Goal: Obtain resource: Download file/media

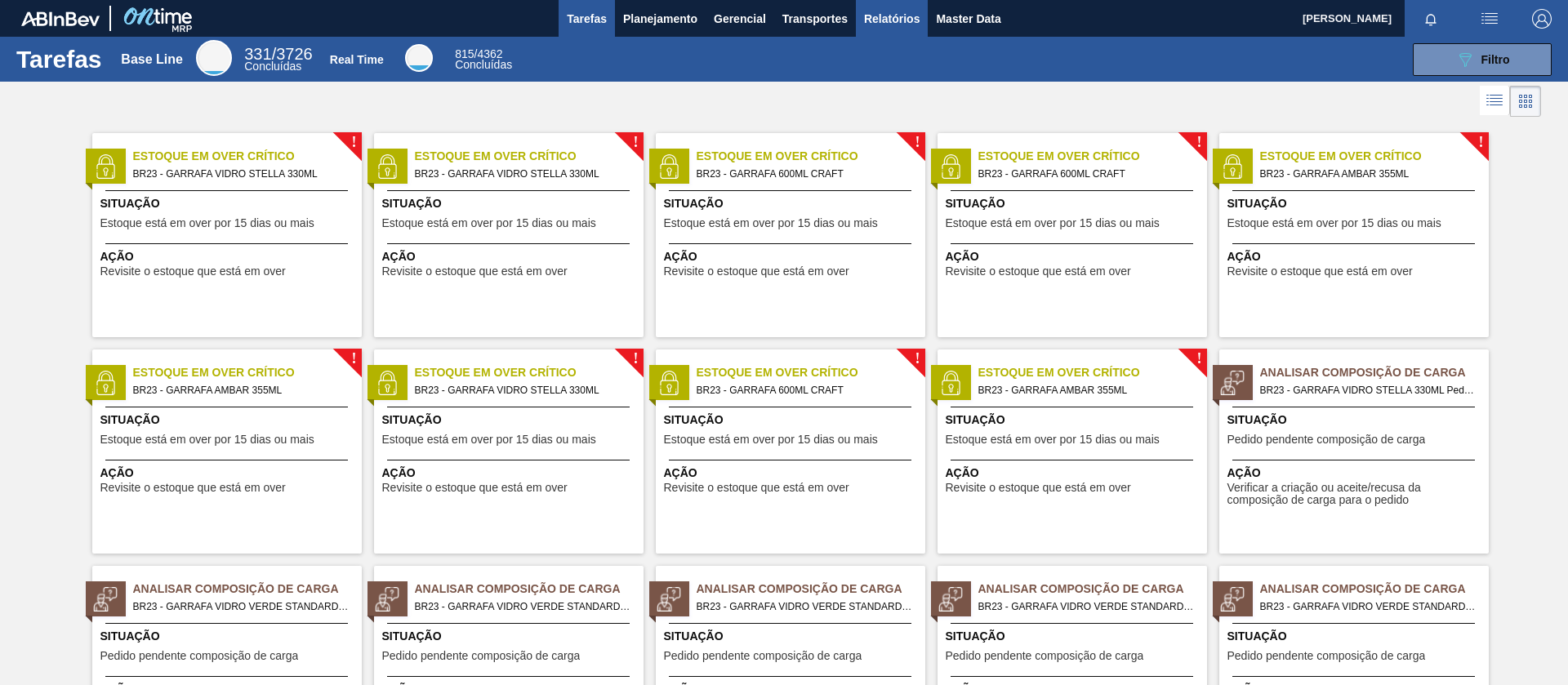
click at [918, 22] on button "Relatórios" at bounding box center [892, 18] width 72 height 36
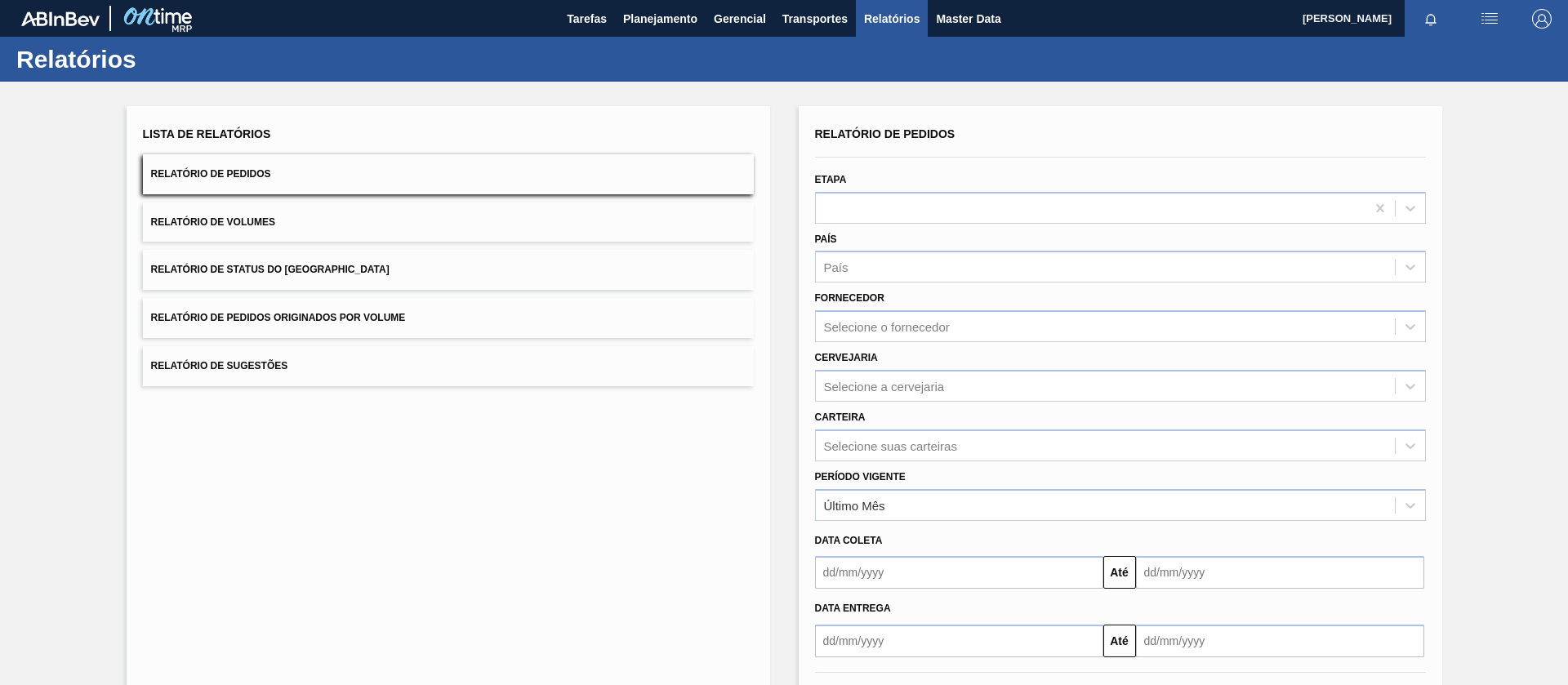
click at [290, 216] on button "Relatório de Volumes" at bounding box center [448, 222] width 611 height 40
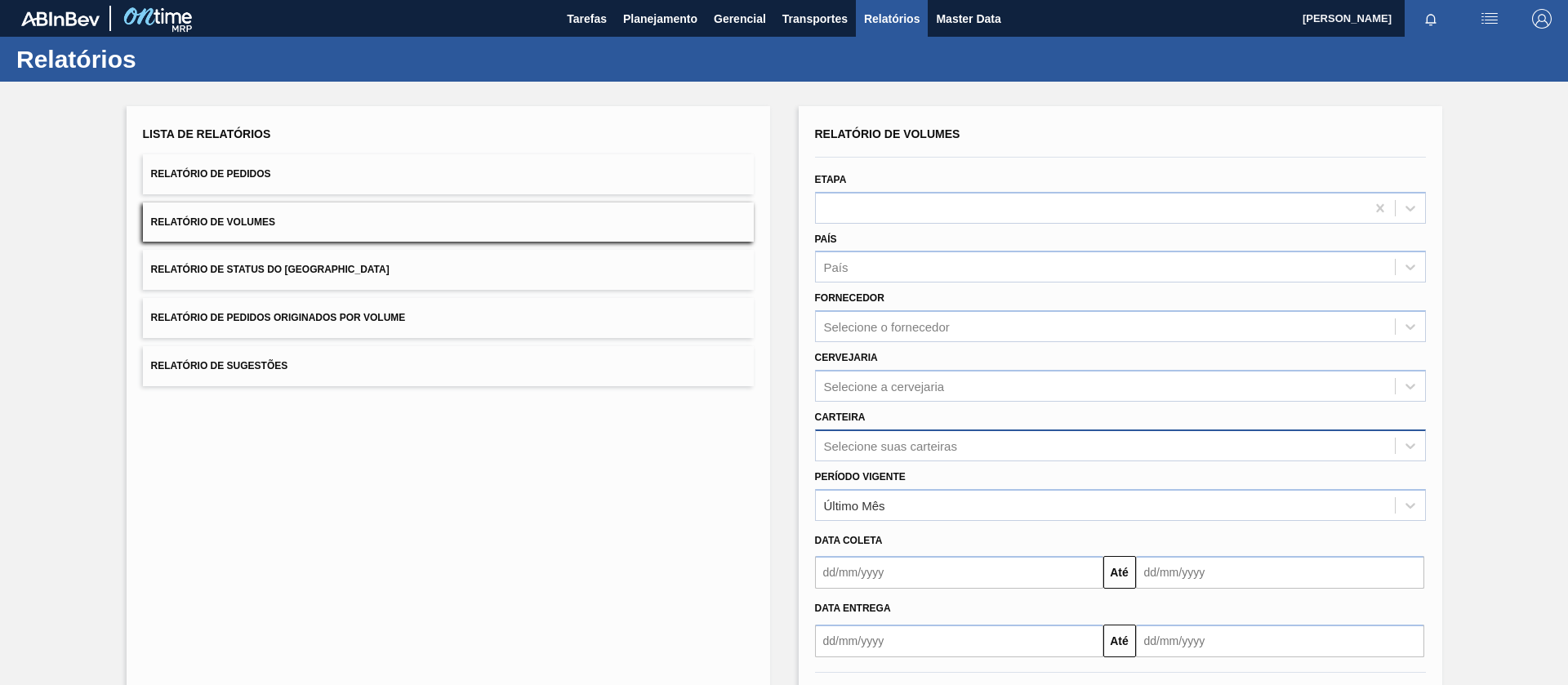
click at [875, 444] on div "Relatório de Volumes Etapa País País Fornecedor Selecione o fornecedor Cervejar…" at bounding box center [1120, 390] width 611 height 535
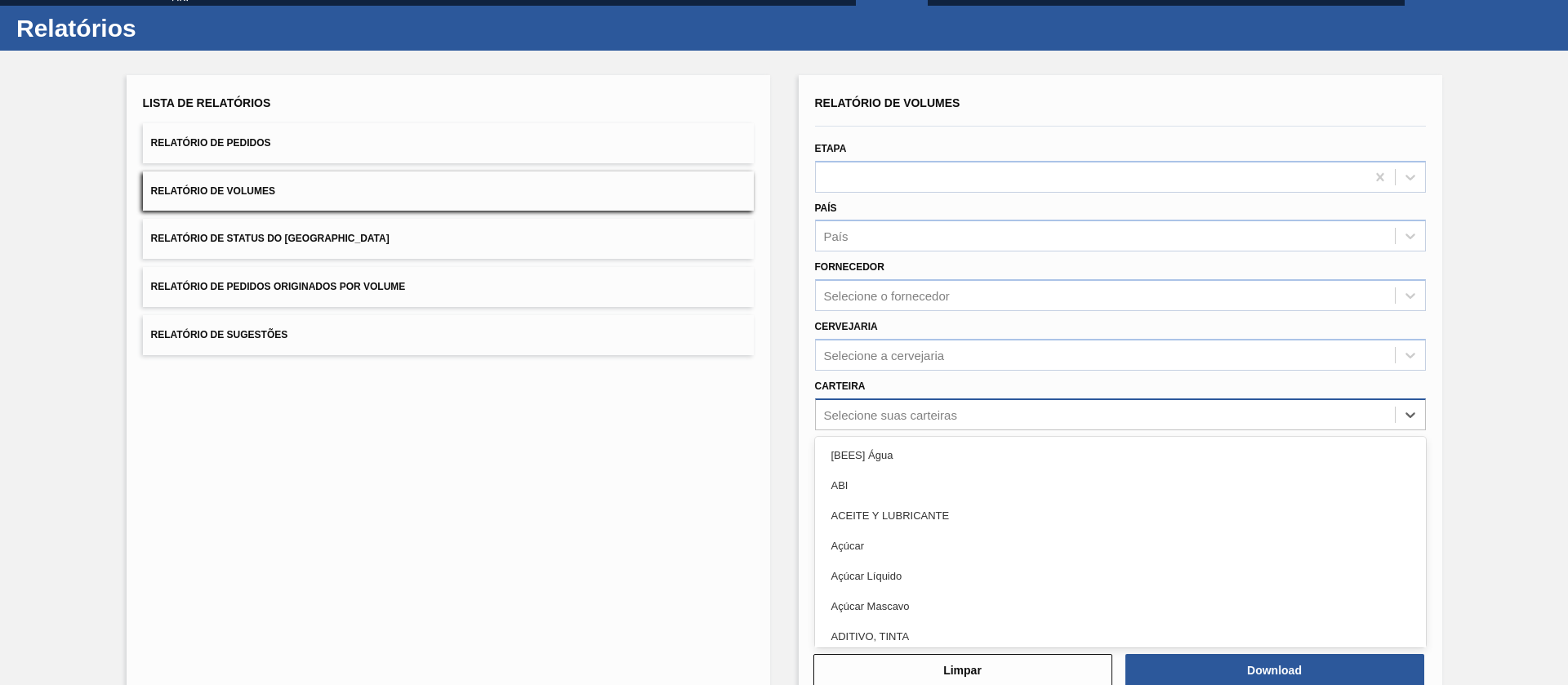
scroll to position [34, 0]
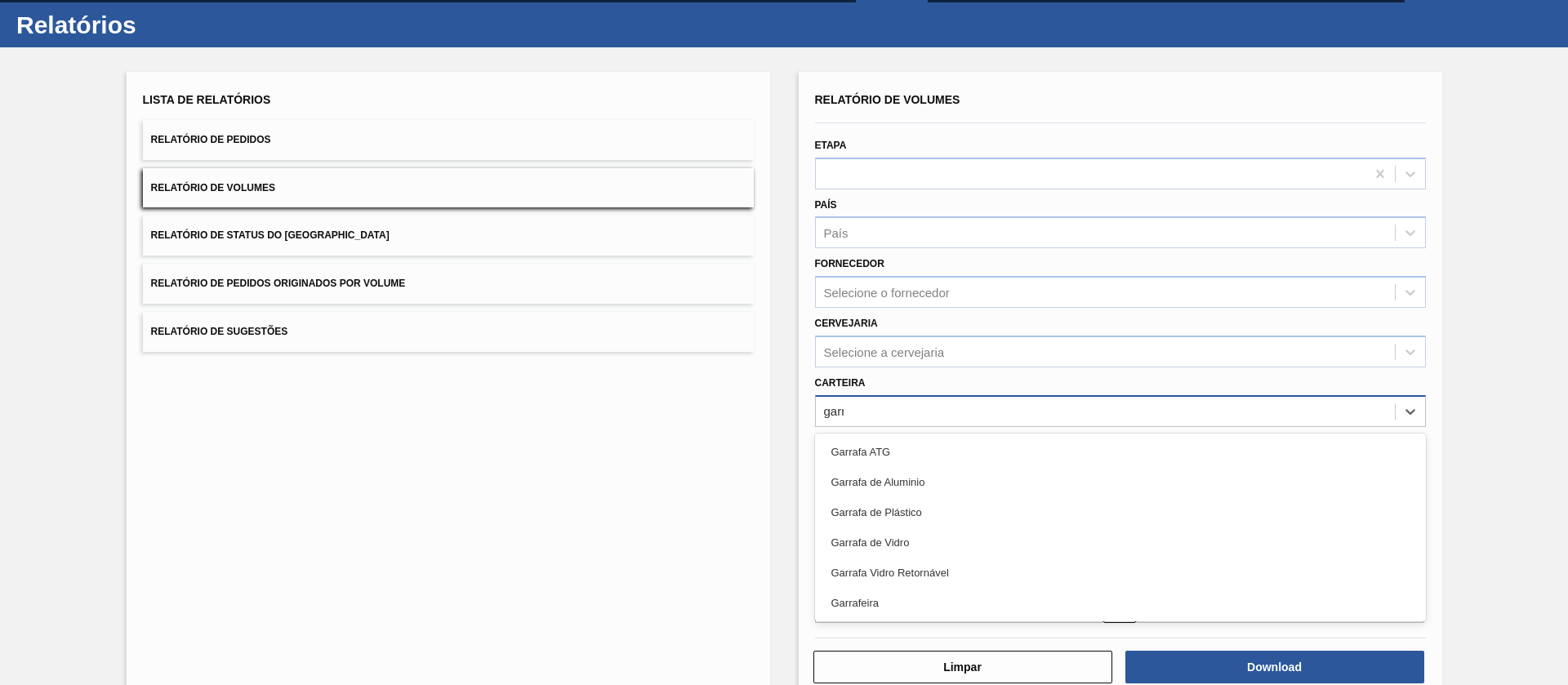
type input "garraf"
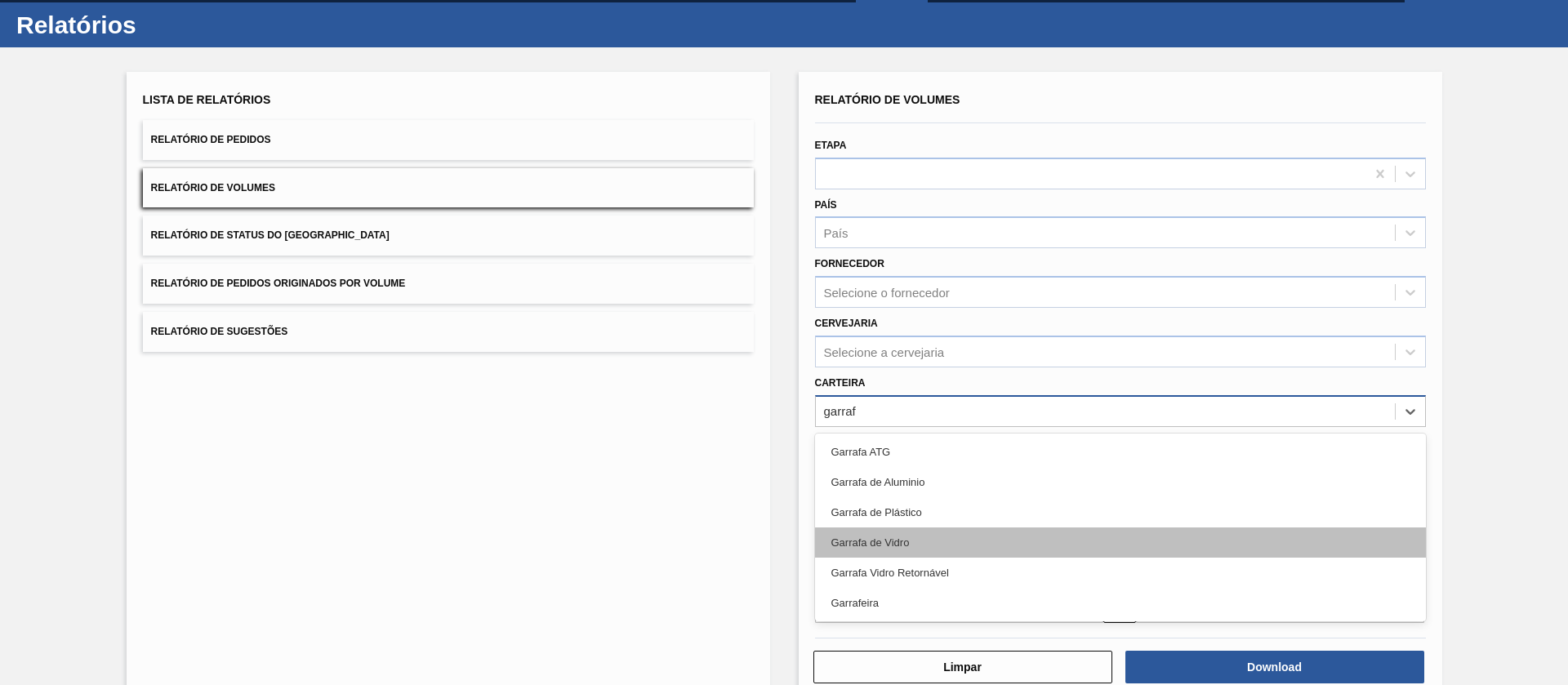
click at [910, 544] on div "Garrafa de Vidro" at bounding box center [1120, 543] width 611 height 30
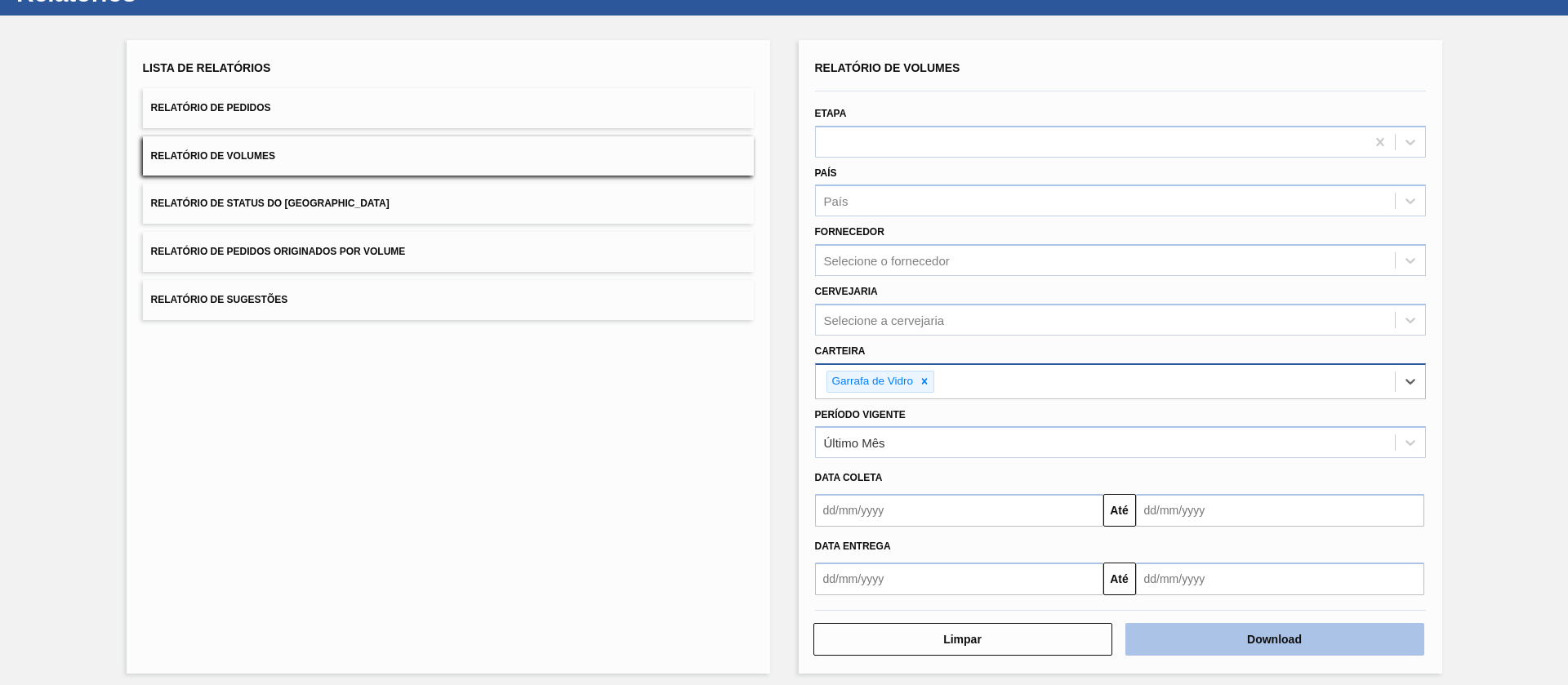
scroll to position [75, 0]
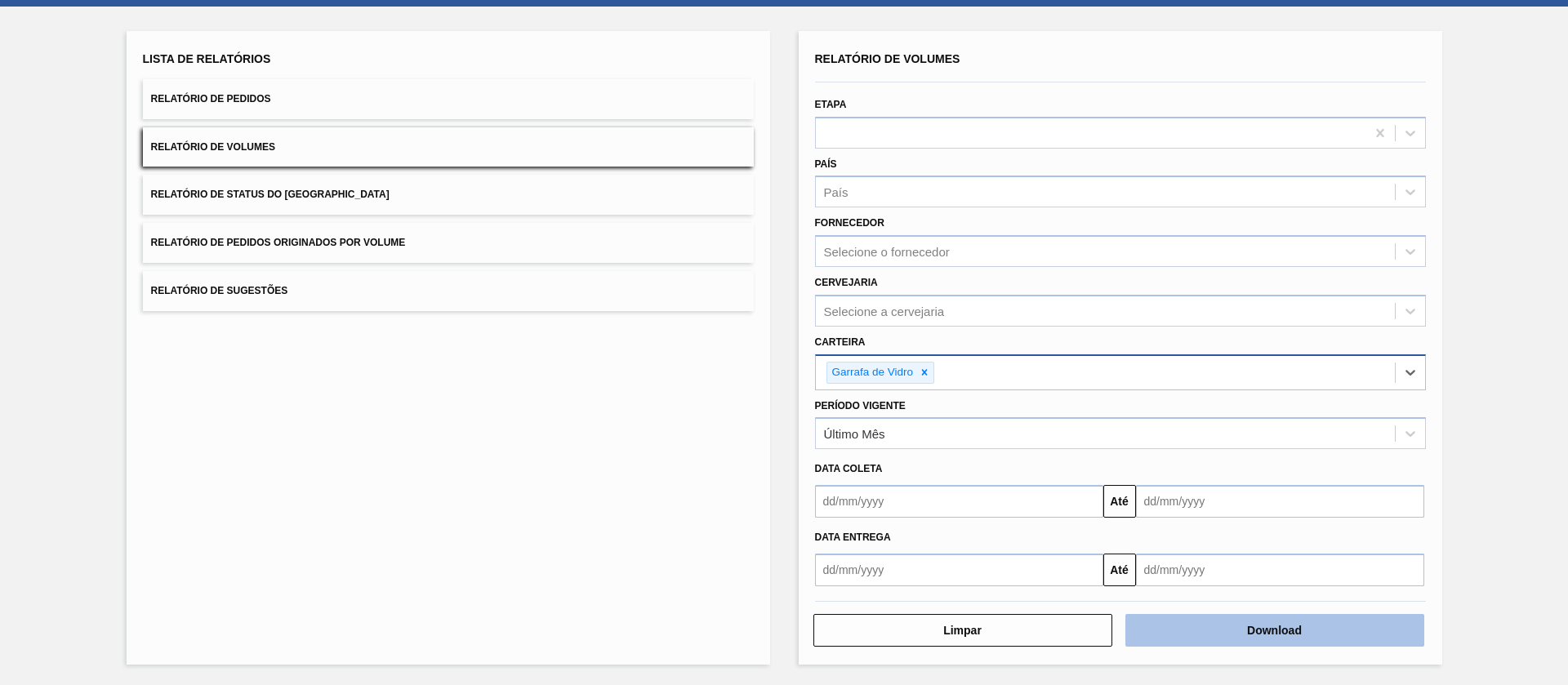
click at [1252, 637] on button "Download" at bounding box center [1275, 630] width 299 height 33
